Goal: Task Accomplishment & Management: Complete application form

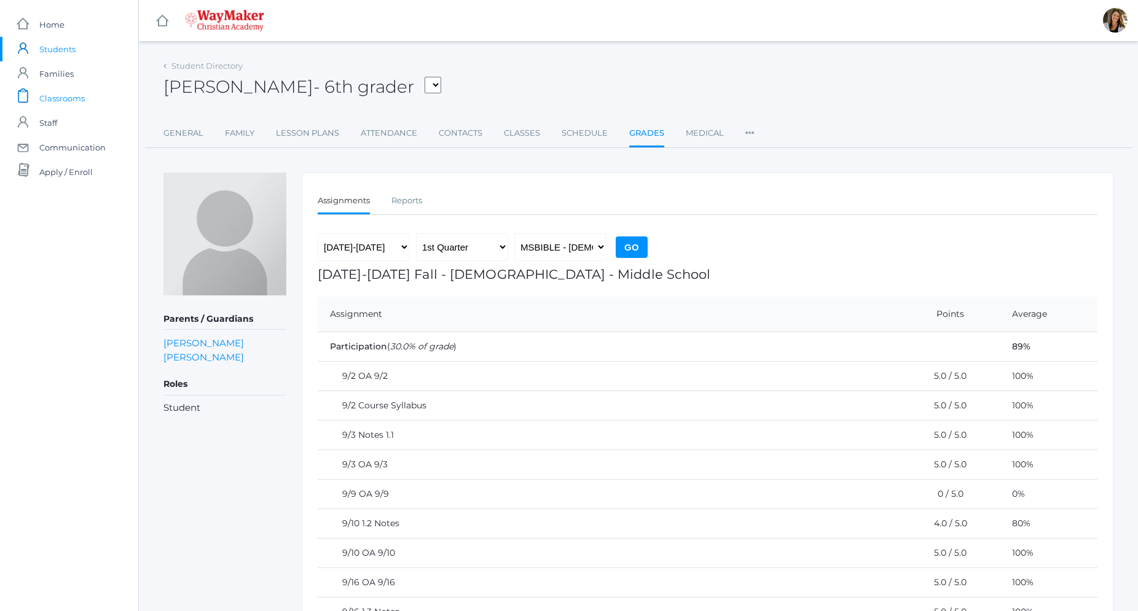
click at [74, 101] on span "Classrooms" at bounding box center [61, 98] width 45 height 25
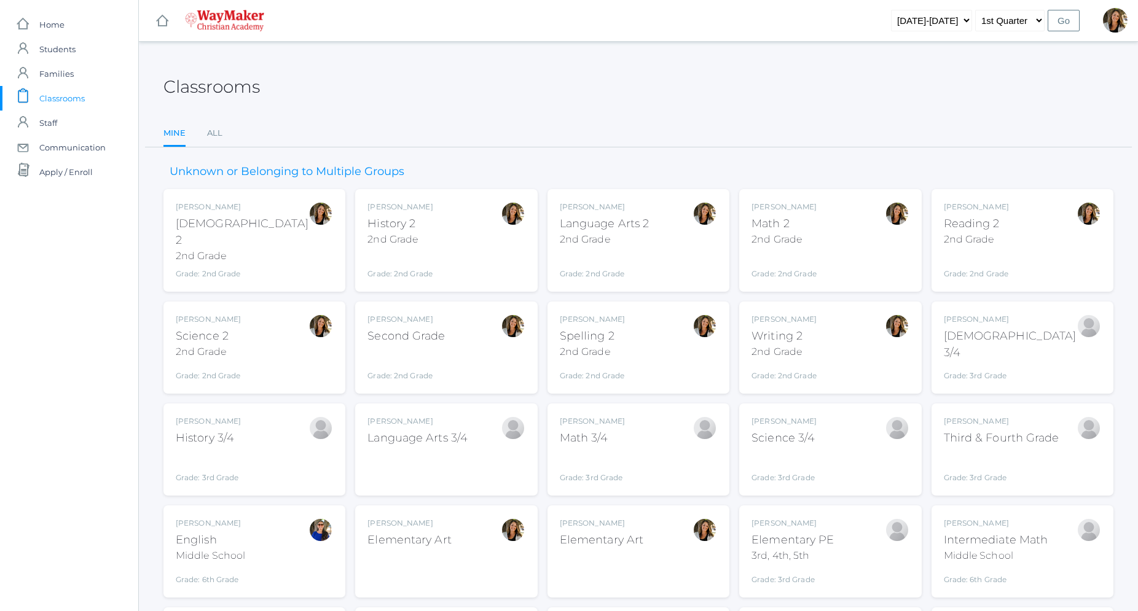
click at [628, 244] on div "2nd Grade" at bounding box center [605, 239] width 90 height 15
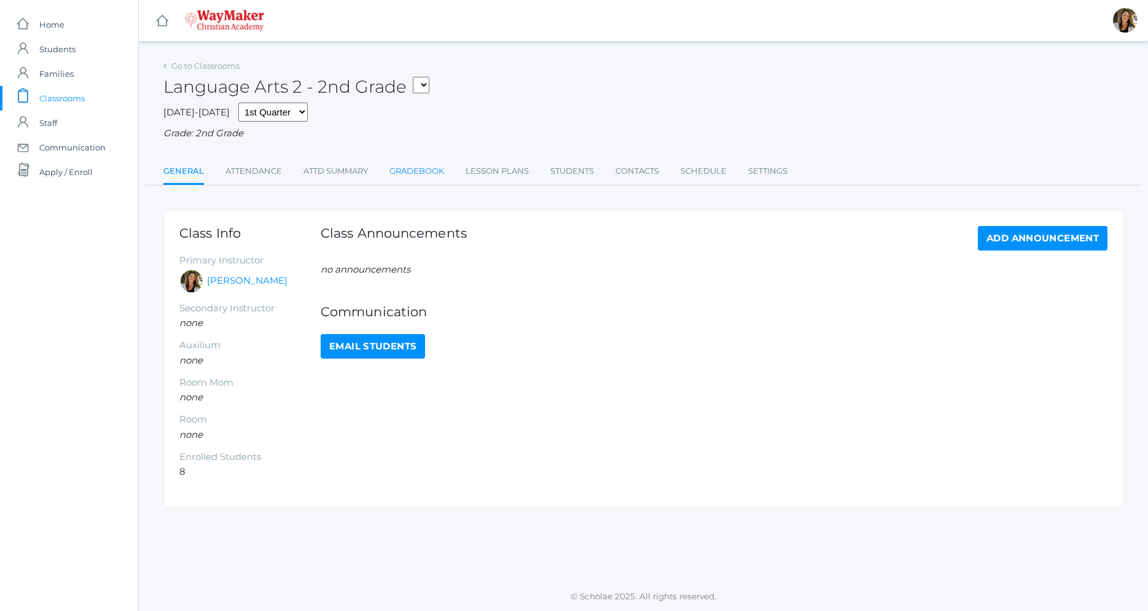
click at [430, 172] on link "Gradebook" at bounding box center [416, 171] width 55 height 25
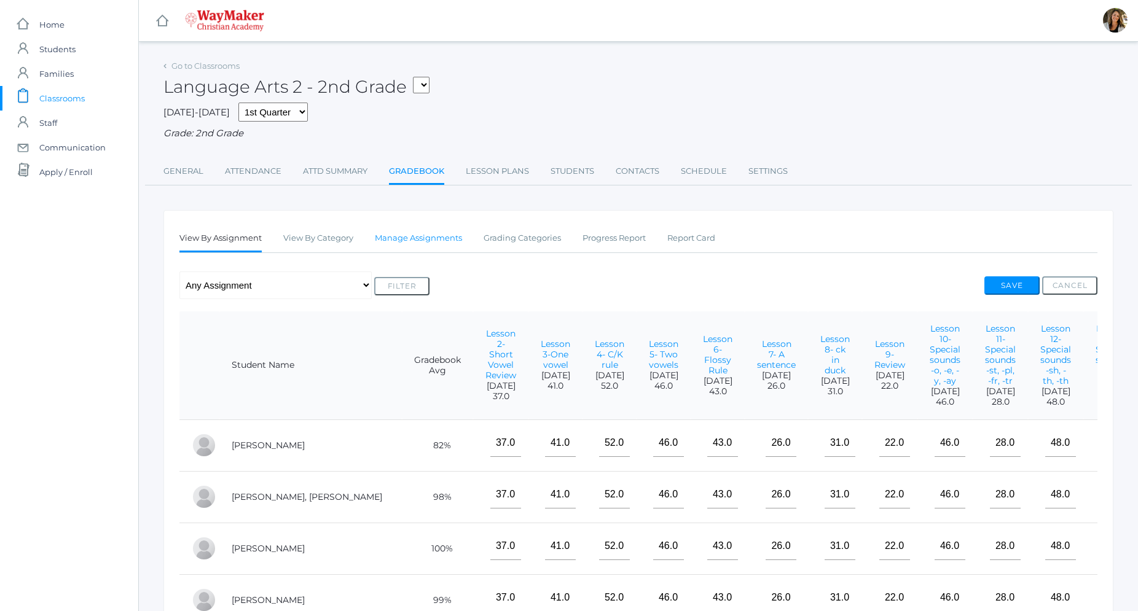
click at [426, 244] on link "Manage Assignments" at bounding box center [418, 238] width 87 height 25
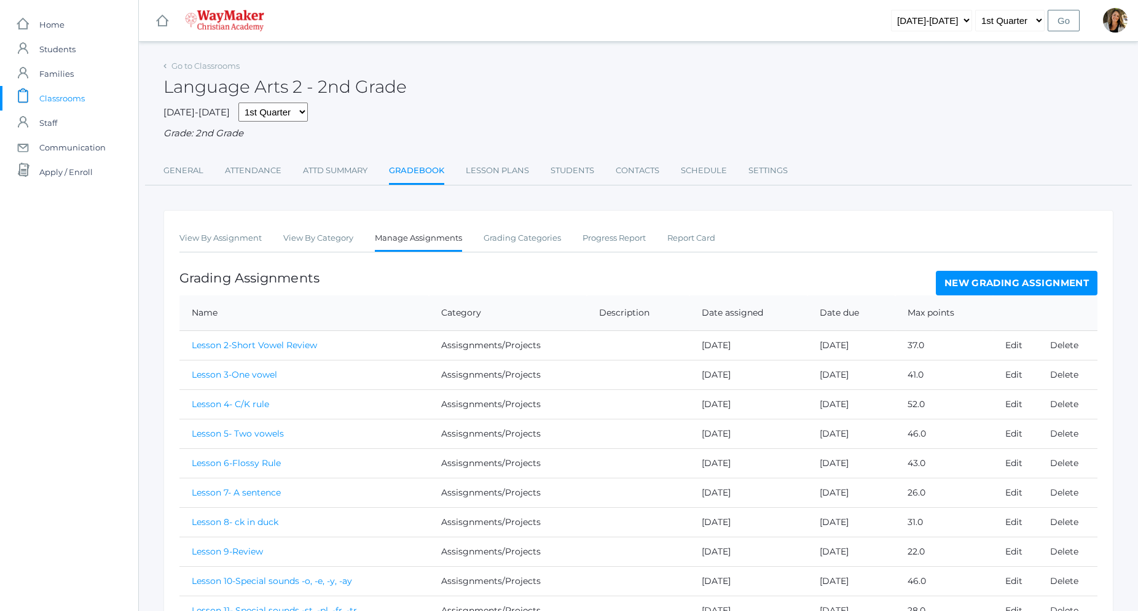
click at [987, 283] on link "New Grading Assignment" at bounding box center [1017, 283] width 162 height 25
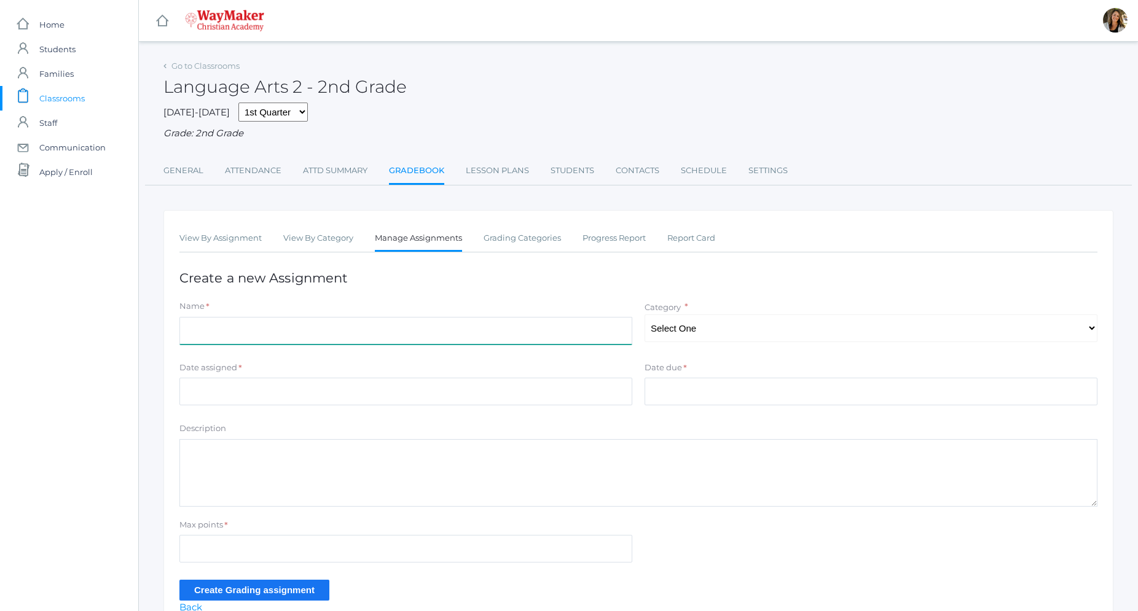
click at [383, 328] on input "Name" at bounding box center [405, 331] width 453 height 28
type input "K"
type input "Lesson 23"
click at [644, 315] on select "Select One Participation Assisgnments/Projects Tests" at bounding box center [870, 329] width 453 height 28
select select "1184"
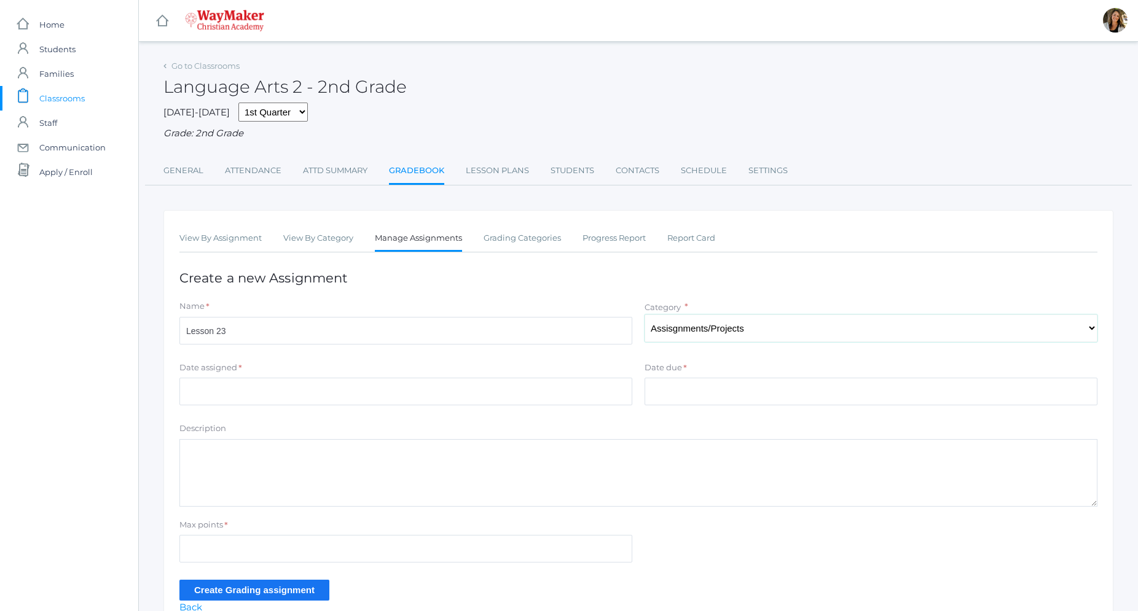
click option "Assisgnments/Projects" at bounding box center [0, 0] width 0 height 0
click at [375, 397] on input "Date assigned" at bounding box center [405, 392] width 453 height 28
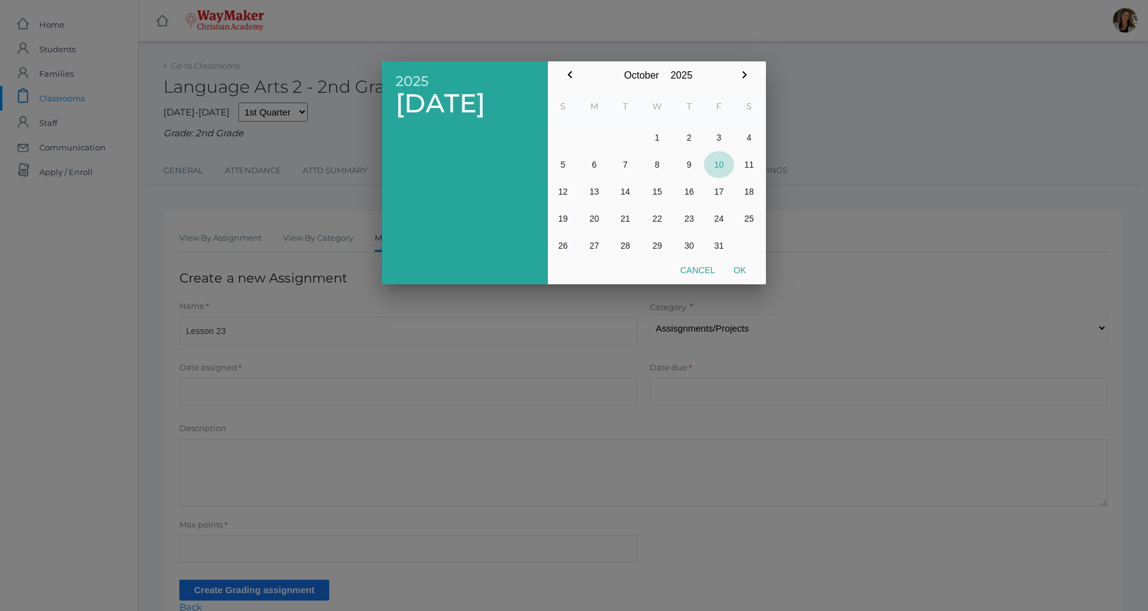
click at [721, 166] on button "10" at bounding box center [719, 164] width 30 height 27
click at [740, 270] on button "Ok" at bounding box center [739, 270] width 31 height 22
type input "2025-10-10"
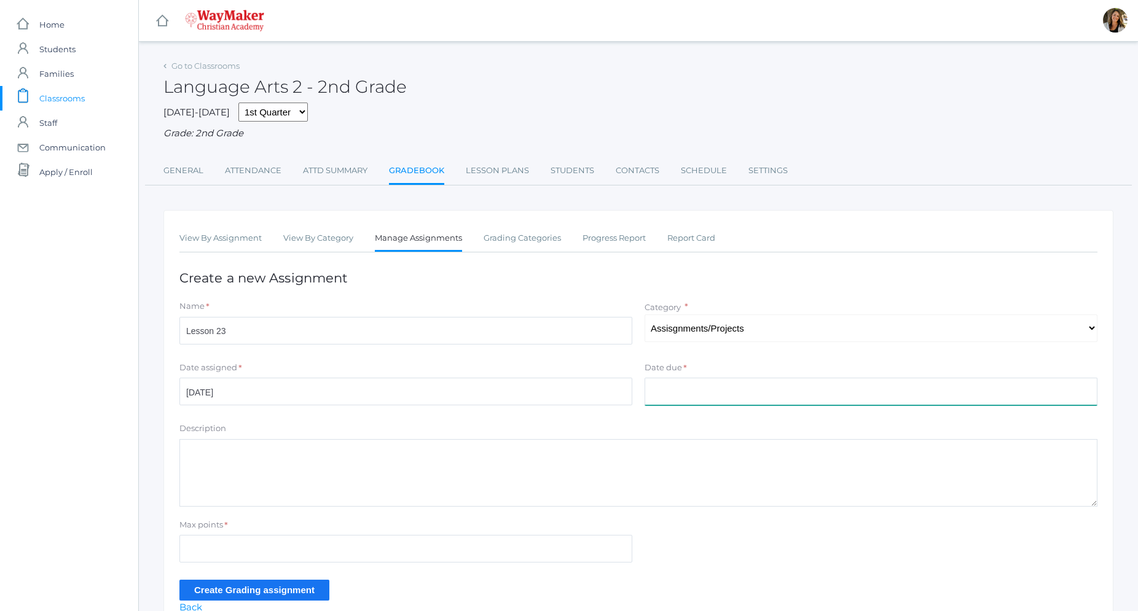
click at [703, 391] on input "Date due" at bounding box center [870, 392] width 453 height 28
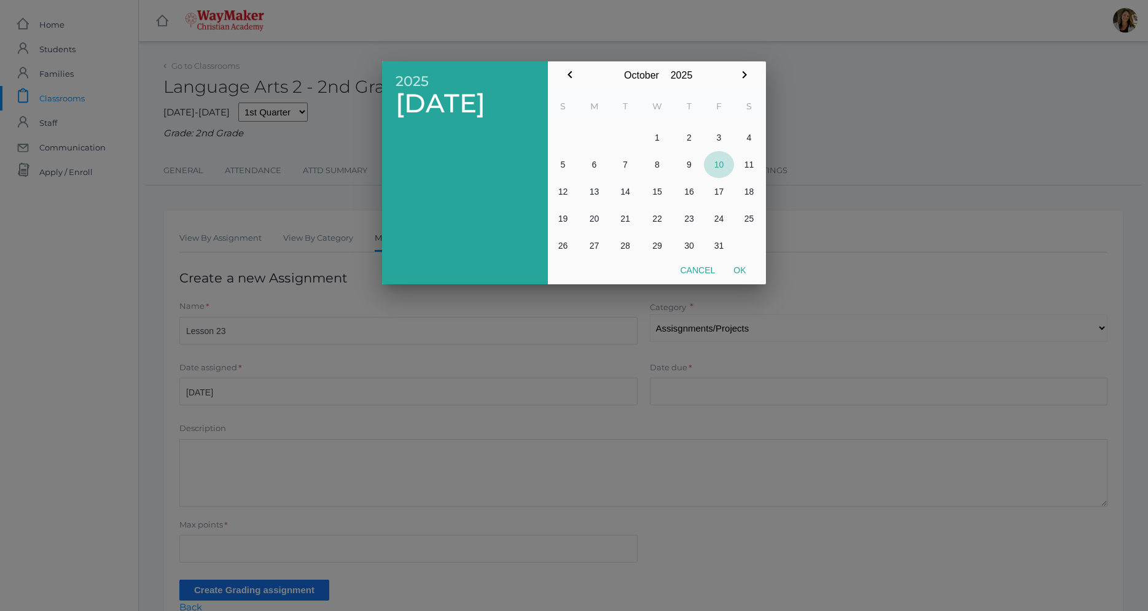
click at [713, 163] on button "10" at bounding box center [719, 164] width 30 height 27
click at [743, 273] on button "Ok" at bounding box center [739, 270] width 31 height 22
type input "2025-10-10"
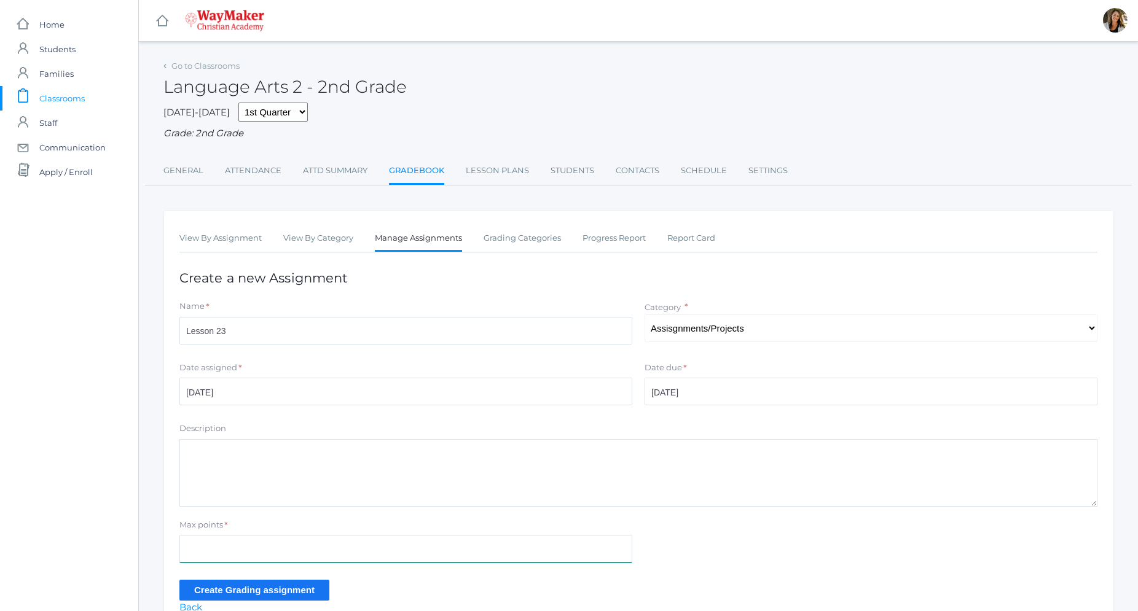
click at [269, 554] on input "Max points" at bounding box center [405, 549] width 453 height 28
type input "31"
click at [244, 593] on input "Create Grading assignment" at bounding box center [254, 590] width 150 height 20
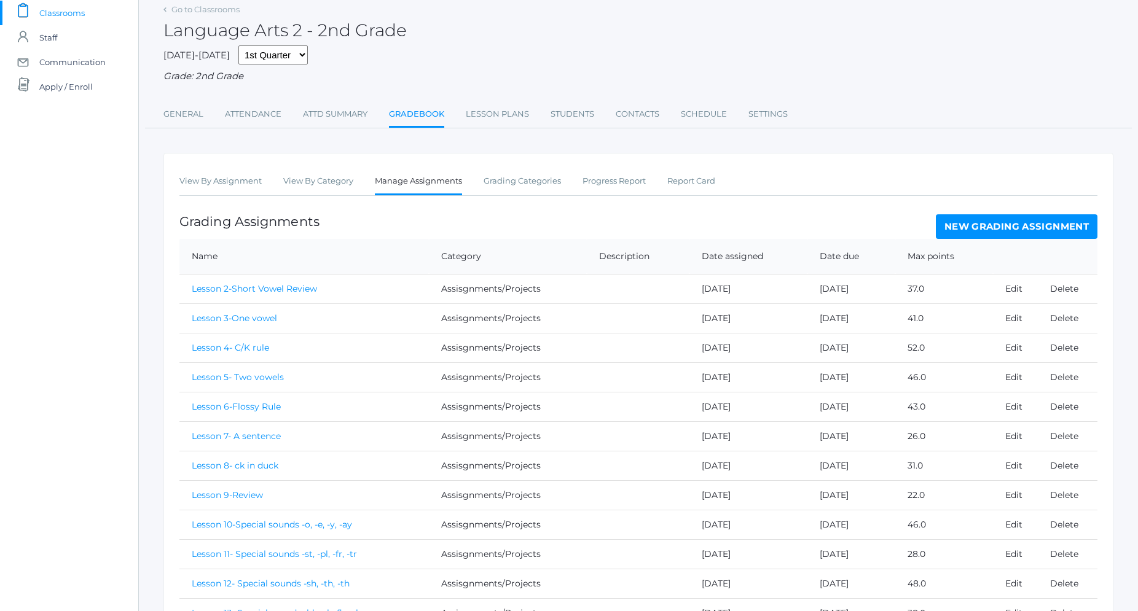
scroll to position [49, 0]
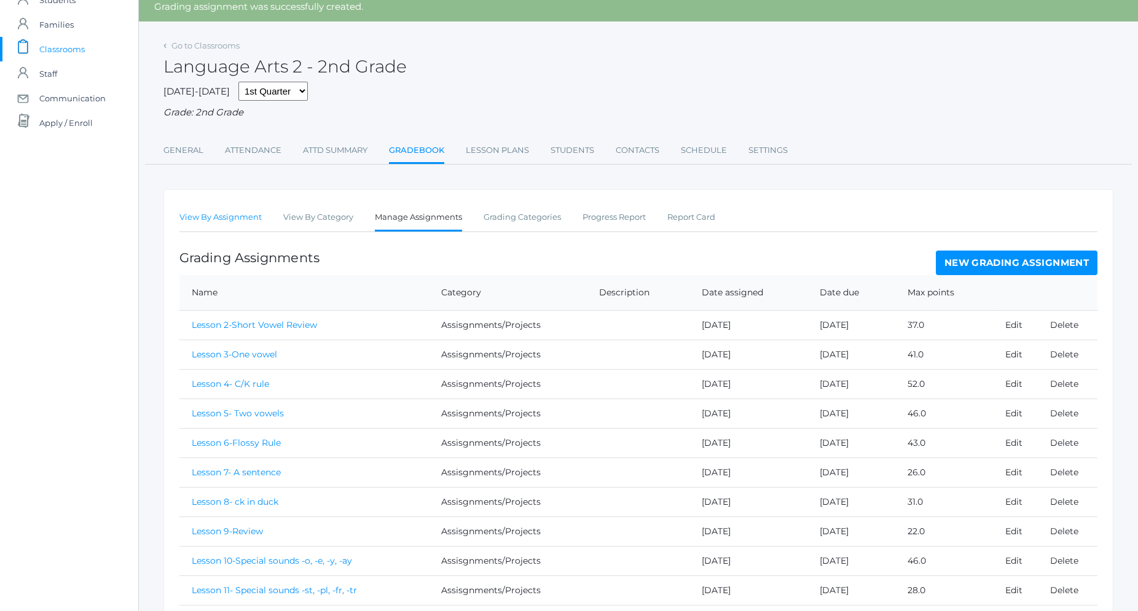
click at [235, 216] on link "View By Assignment" at bounding box center [220, 217] width 82 height 25
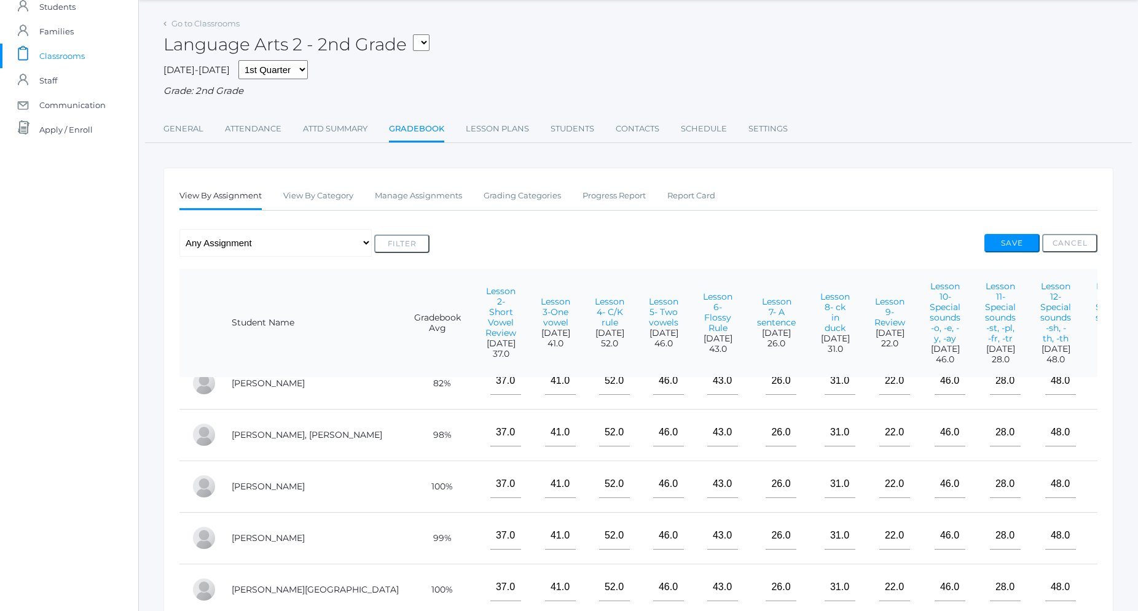
scroll to position [288, 0]
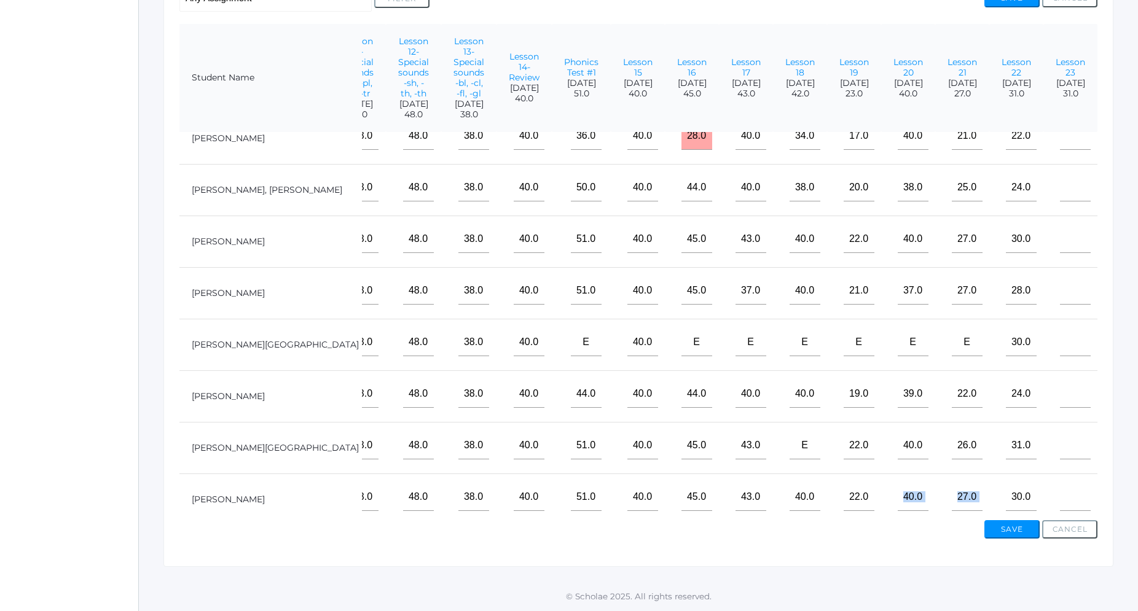
drag, startPoint x: 552, startPoint y: 508, endPoint x: 1042, endPoint y: 499, distance: 490.9
click at [1092, 474] on tr "Zingerman, Hazel 100% E E E E 43.0 26.0 31.0 22.0 46.0 28.0 48.0 38.0 40.0 51.0…" at bounding box center [317, 500] width 1560 height 52
click at [1063, 434] on input"] "text" at bounding box center [1075, 446] width 31 height 28
type input"] "29"
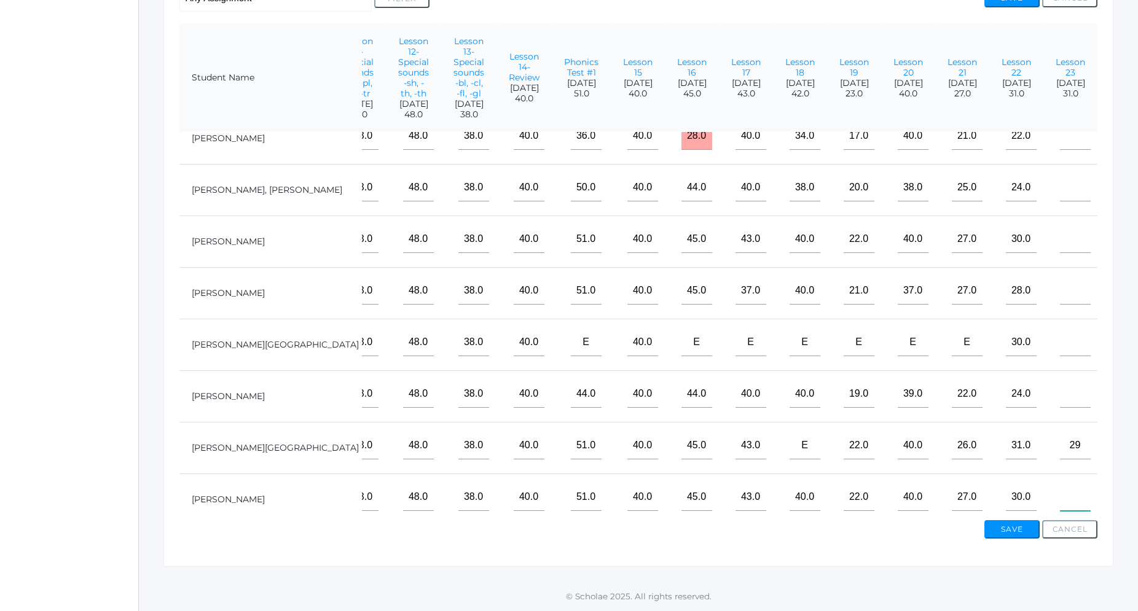
click at [1060, 483] on input"] "text" at bounding box center [1075, 497] width 31 height 28
type input"] "31"
click at [1060, 122] on input"] "text" at bounding box center [1075, 136] width 31 height 28
type input"] "29"
click at [1060, 280] on input"] "text" at bounding box center [1075, 291] width 31 height 28
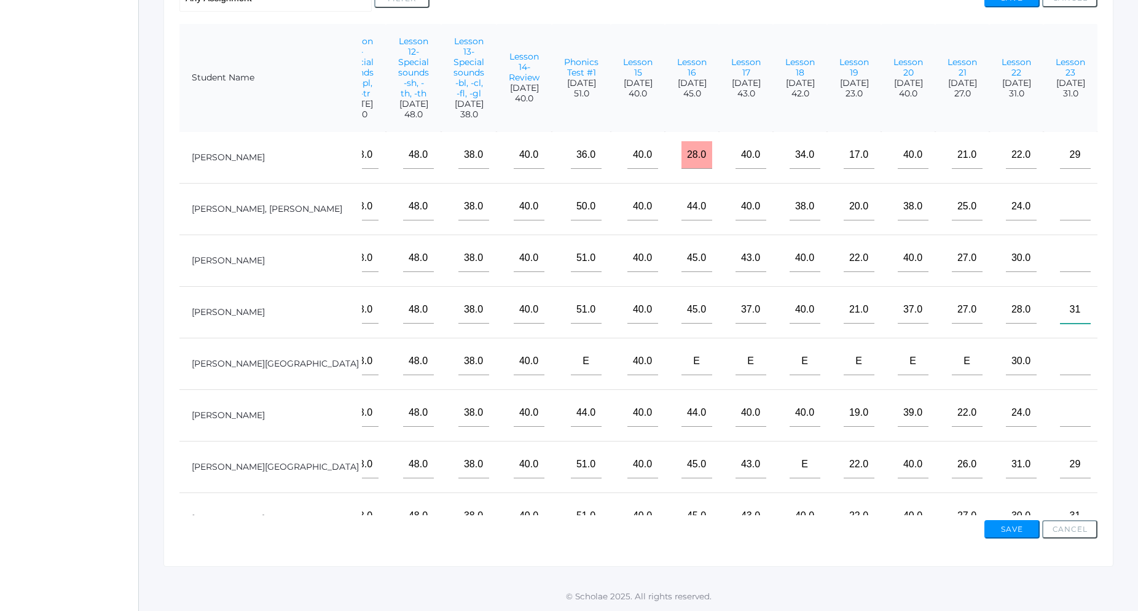
scroll to position [0, 945]
type input"] "31"
click at [1060, 247] on input"] "text" at bounding box center [1075, 259] width 31 height 28
type input"] "29"
click at [1060, 193] on input"] "text" at bounding box center [1075, 207] width 31 height 28
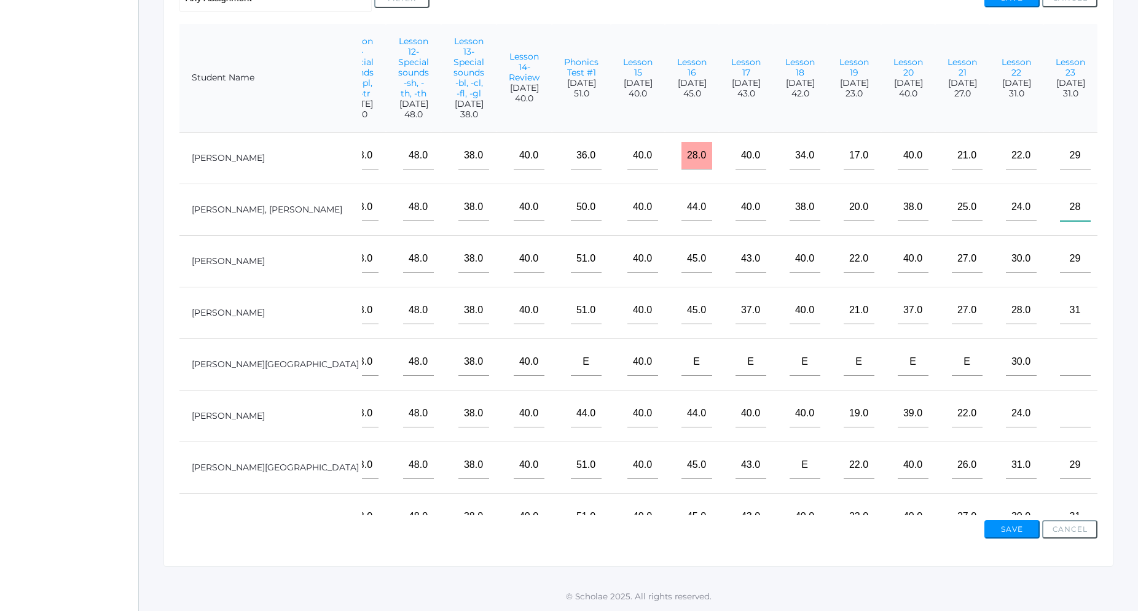
type input"] "28"
click at [1060, 350] on input"] "text" at bounding box center [1075, 362] width 31 height 28
type input"] "e"
click at [1060, 400] on input"] "text" at bounding box center [1075, 414] width 31 height 28
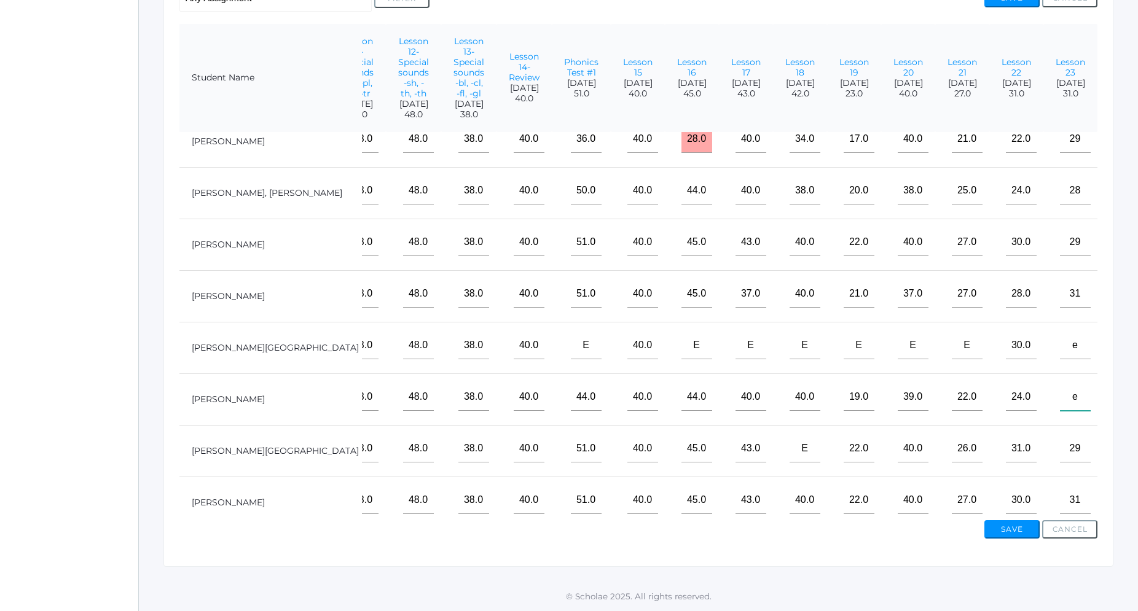
scroll to position [20, 945]
type input"] "e"
click at [1021, 532] on button "Save" at bounding box center [1011, 529] width 55 height 18
